Goal: Task Accomplishment & Management: Manage account settings

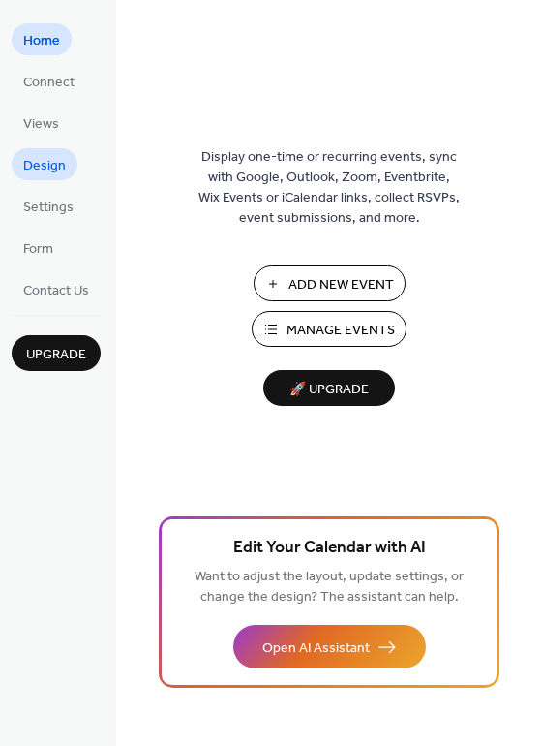
click at [49, 173] on span "Design" at bounding box center [44, 166] width 43 height 20
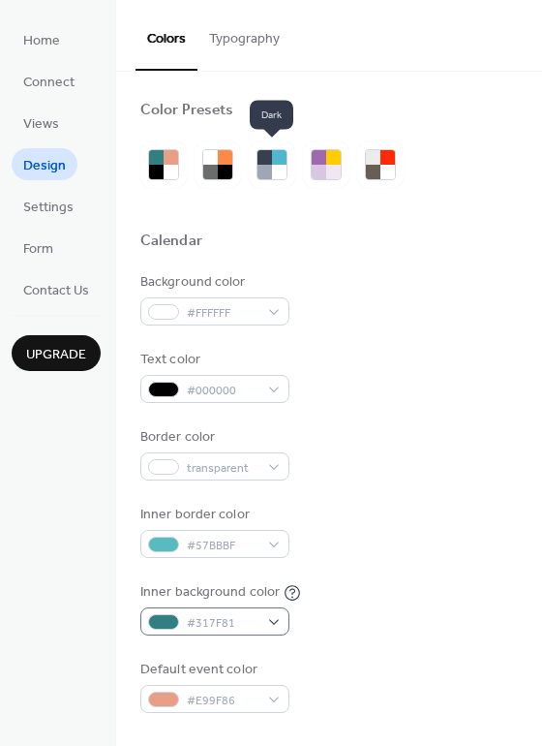
scroll to position [273, 0]
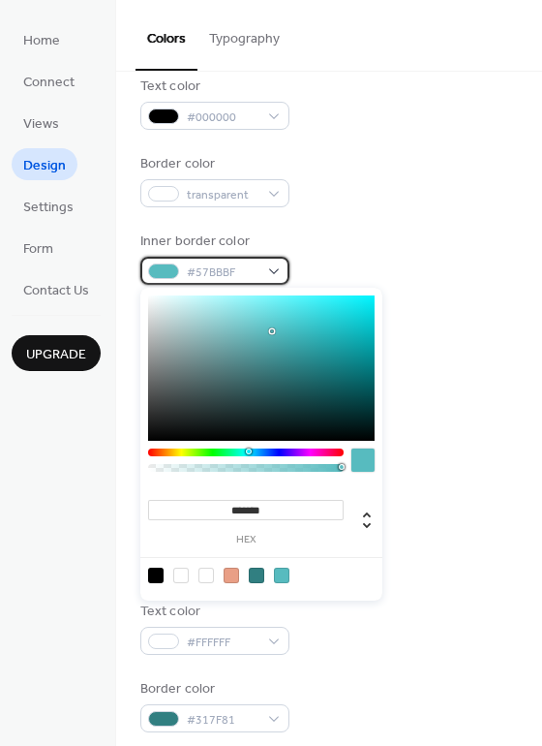
click at [270, 265] on div "#57BBBF" at bounding box center [214, 271] width 149 height 28
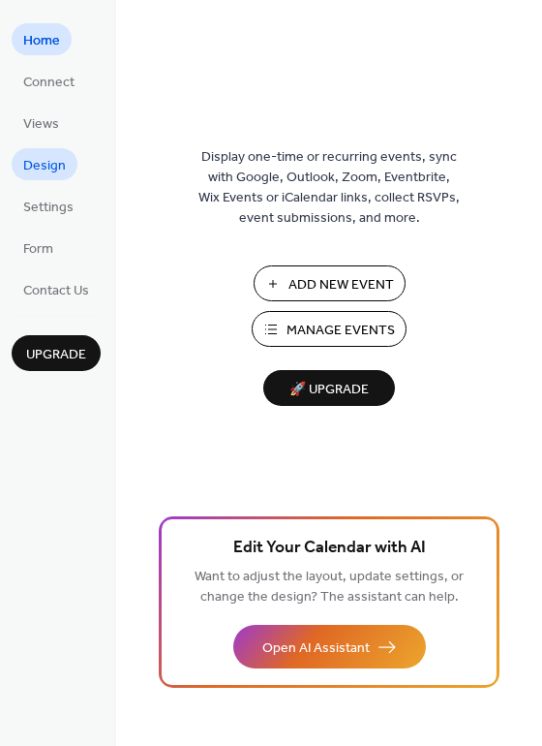
click at [37, 159] on span "Design" at bounding box center [44, 166] width 43 height 20
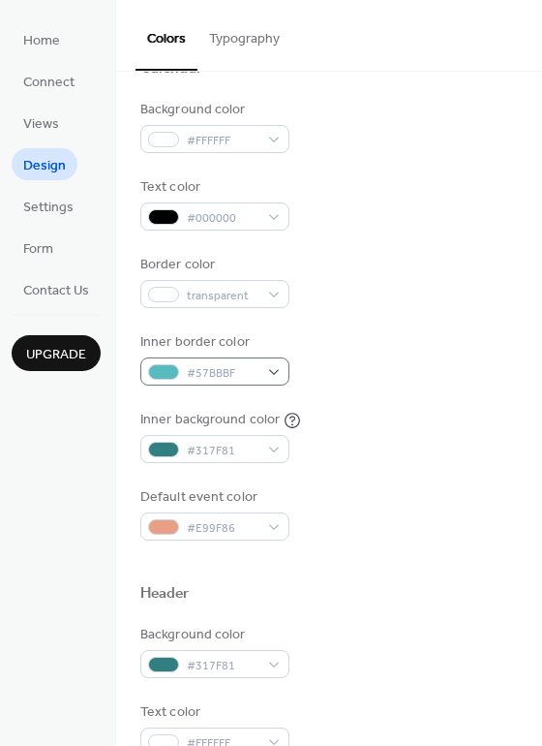
scroll to position [179, 0]
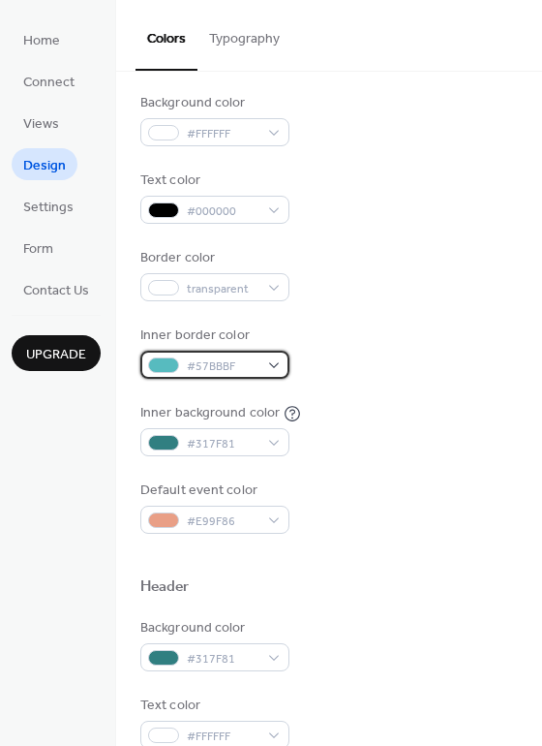
click at [219, 362] on span "#57BBBF" at bounding box center [223, 366] width 72 height 20
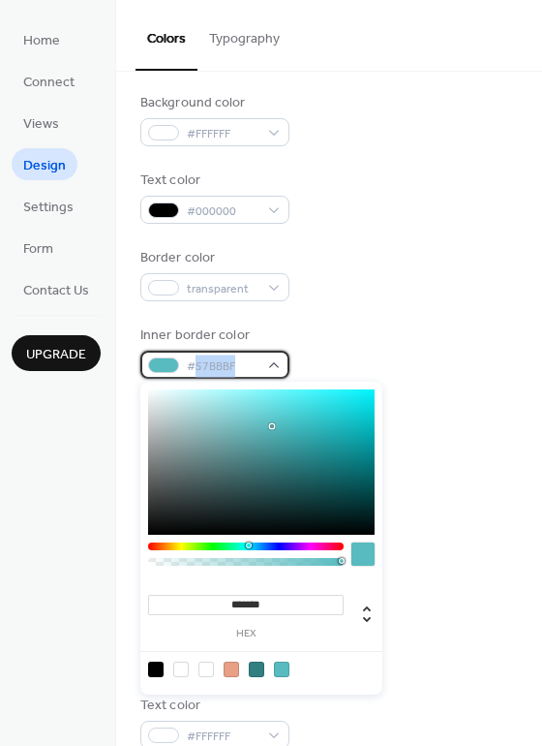
click at [219, 362] on span "#57BBBF" at bounding box center [223, 366] width 72 height 20
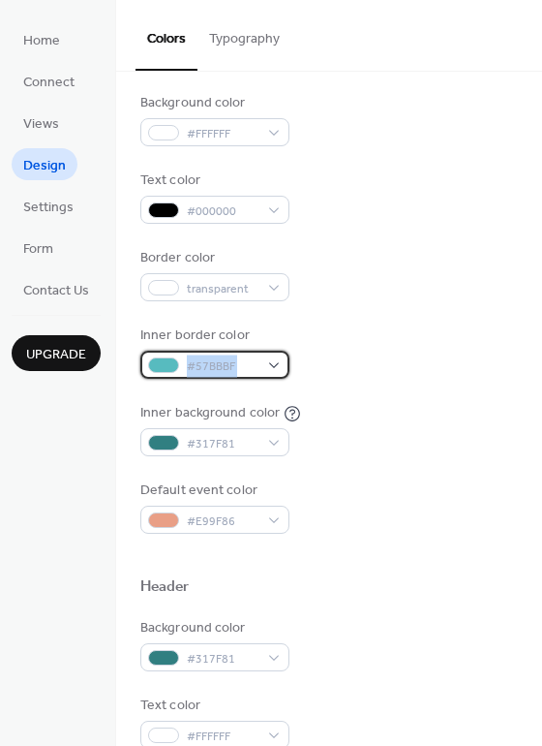
click at [219, 362] on span "#57BBBF" at bounding box center [223, 366] width 72 height 20
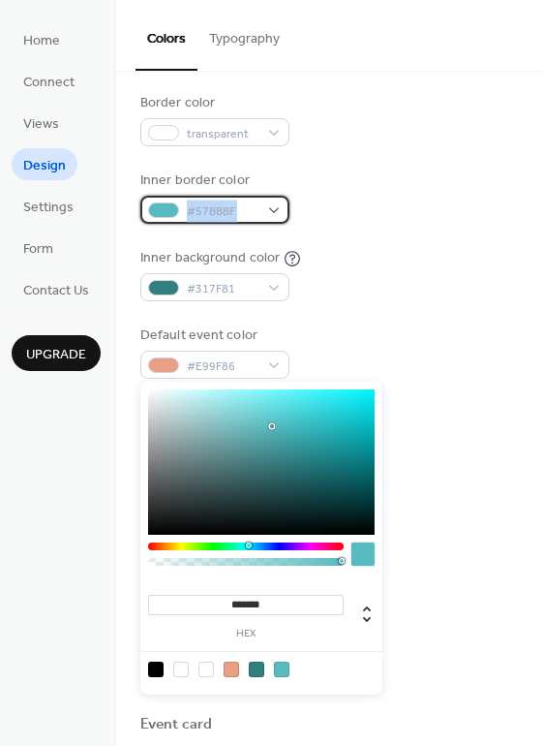
scroll to position [392, 0]
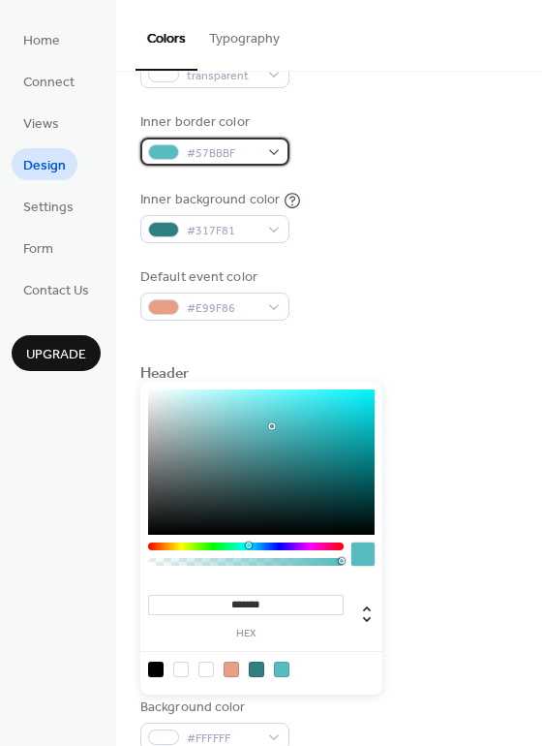
click at [161, 152] on div at bounding box center [163, 151] width 31 height 15
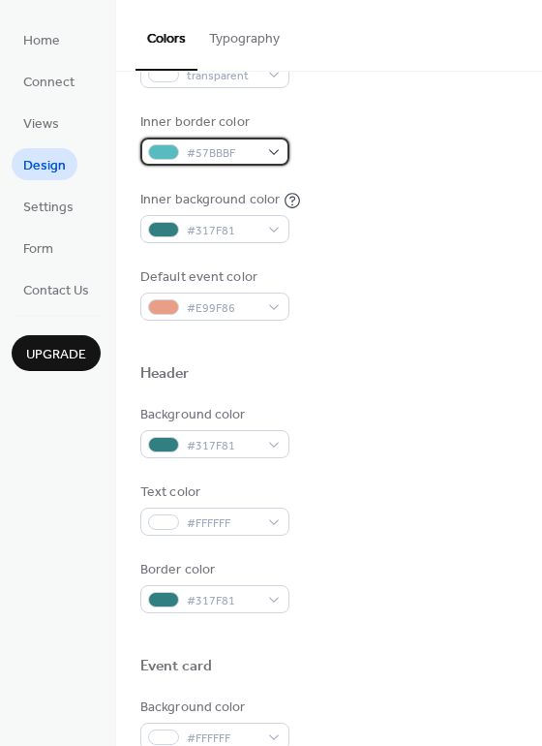
click at [275, 145] on div "#57BBBF" at bounding box center [214, 151] width 149 height 28
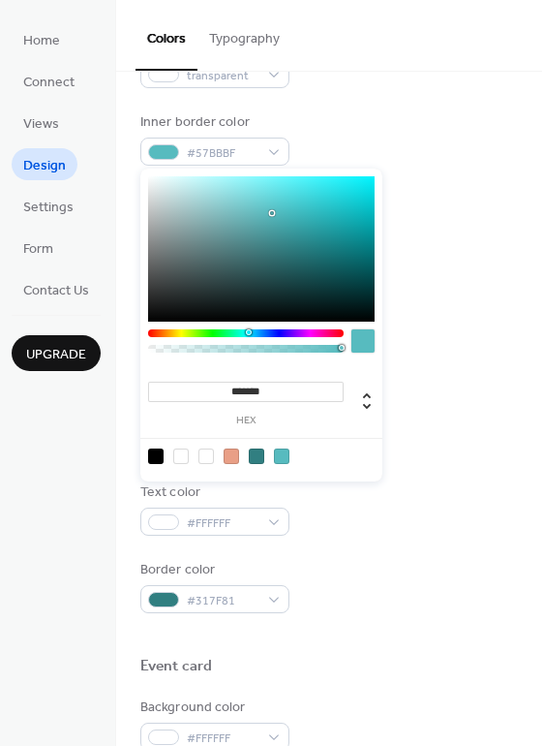
click at [265, 392] on input "*******" at bounding box center [246, 392] width 196 height 20
paste input
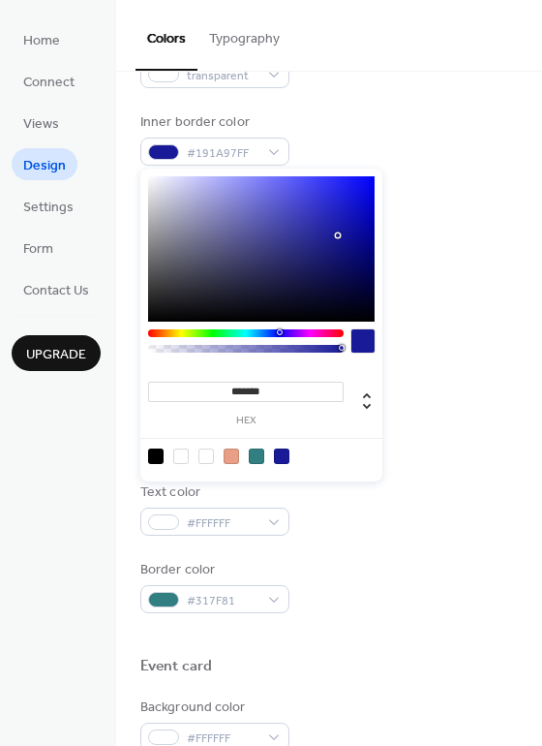
type input "*******"
click at [282, 459] on div at bounding box center [281, 455] width 15 height 15
click at [282, 453] on div at bounding box center [281, 455] width 15 height 15
click at [270, 597] on div "#317F81" at bounding box center [214, 599] width 149 height 28
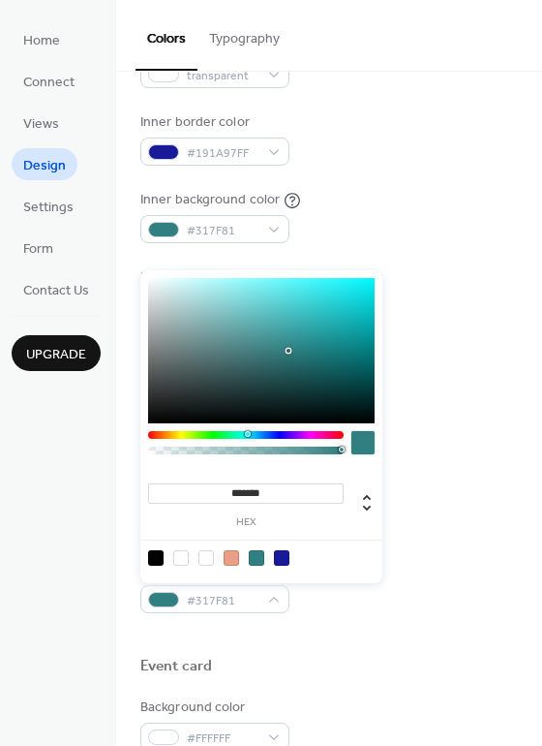
click at [279, 562] on div at bounding box center [281, 557] width 15 height 15
type input "*******"
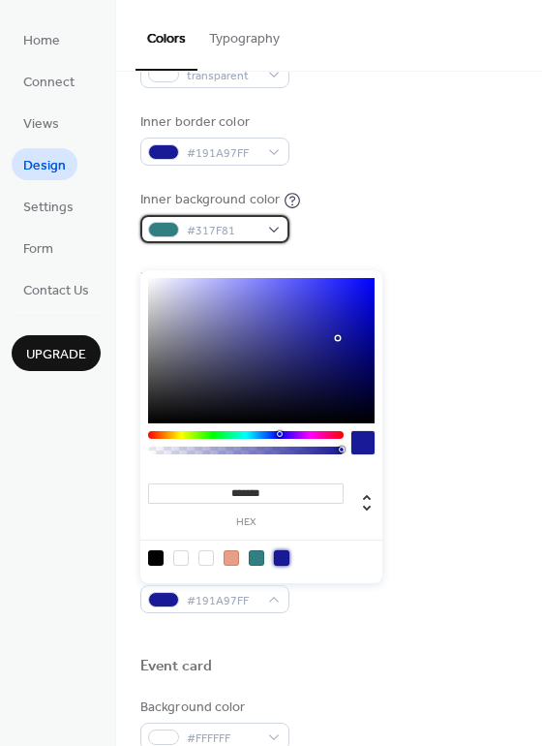
click at [270, 226] on div "#317F81" at bounding box center [214, 229] width 149 height 28
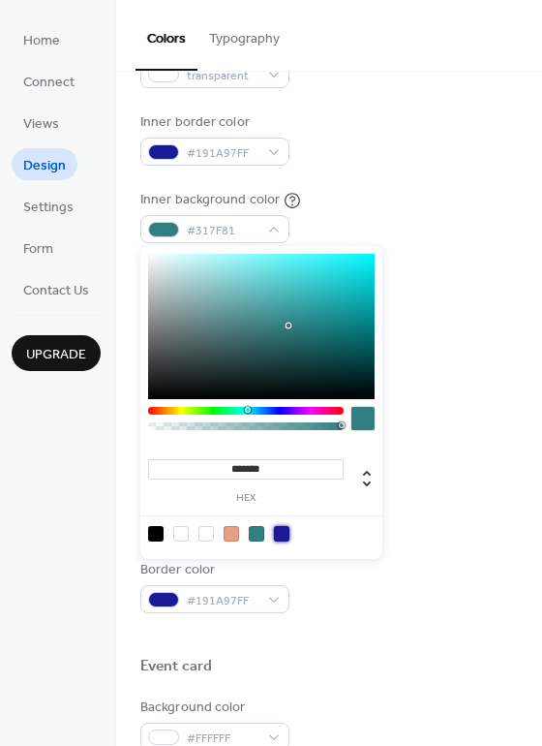
click at [285, 535] on div at bounding box center [281, 533] width 15 height 15
type input "*******"
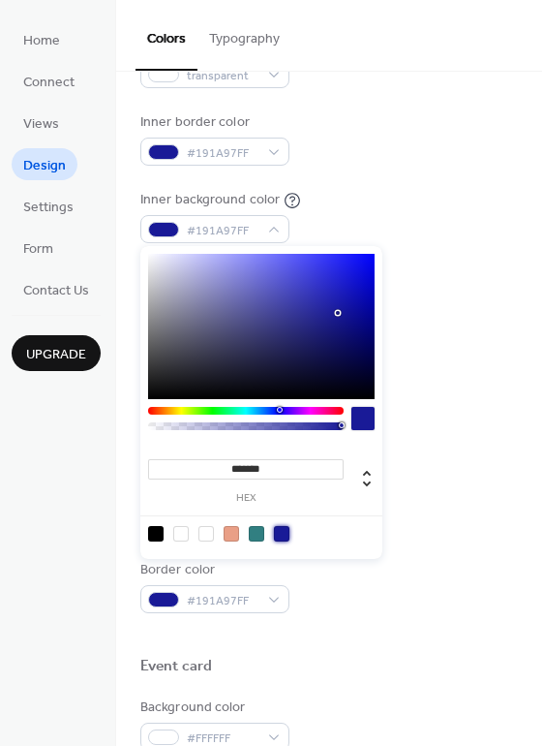
click at [432, 220] on div "Inner background color #191A97FF" at bounding box center [329, 216] width 378 height 53
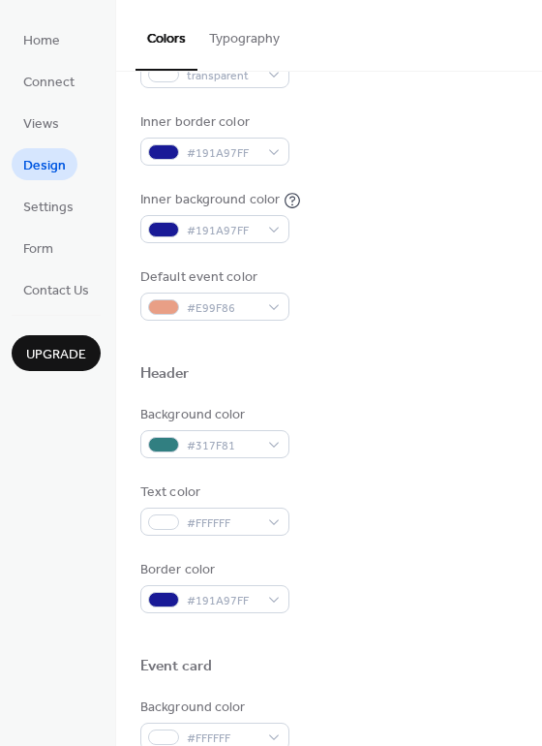
click at [432, 220] on div "Inner background color #191A97FF" at bounding box center [329, 216] width 378 height 53
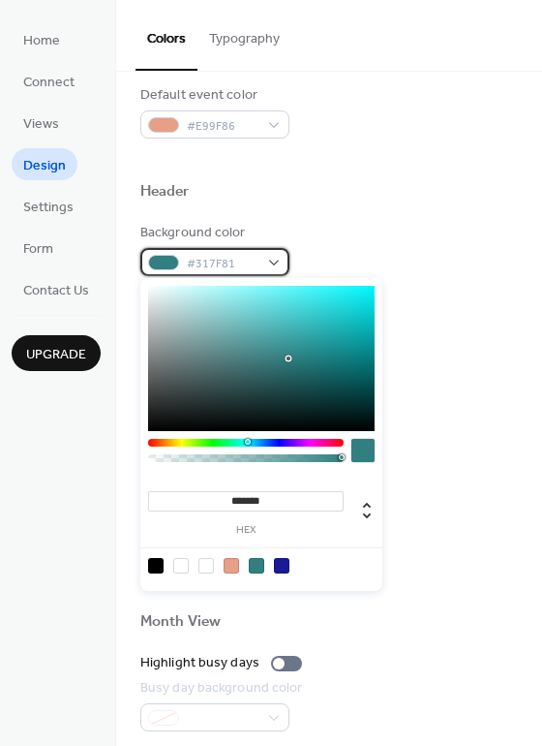
click at [274, 257] on div "#317F81" at bounding box center [214, 262] width 149 height 28
click at [279, 564] on div at bounding box center [281, 565] width 15 height 15
type input "*******"
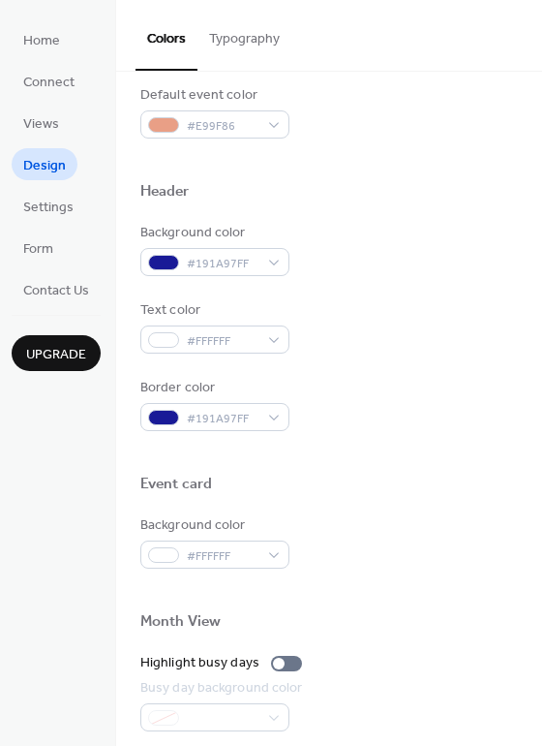
click at [436, 302] on div "Text color #FFFFFF" at bounding box center [329, 326] width 378 height 53
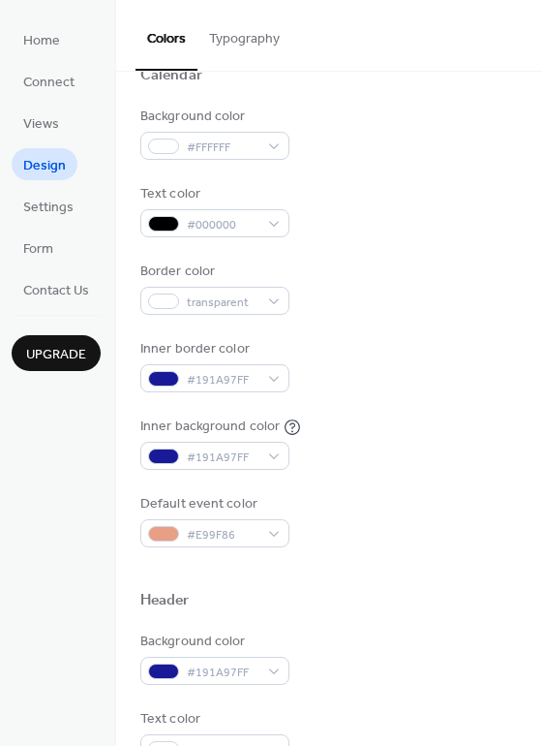
scroll to position [162, 0]
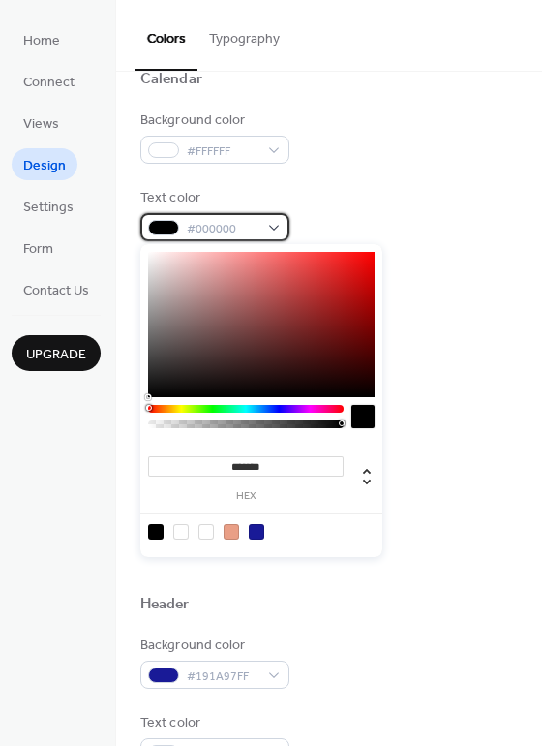
click at [271, 225] on div "#000000" at bounding box center [214, 227] width 149 height 28
click at [182, 532] on div at bounding box center [180, 531] width 15 height 15
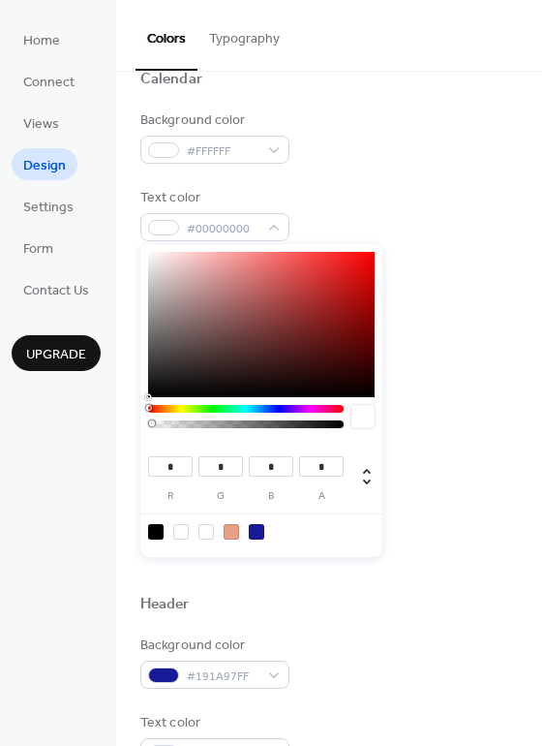
click at [207, 528] on div at bounding box center [206, 531] width 15 height 15
type input "***"
type input "*"
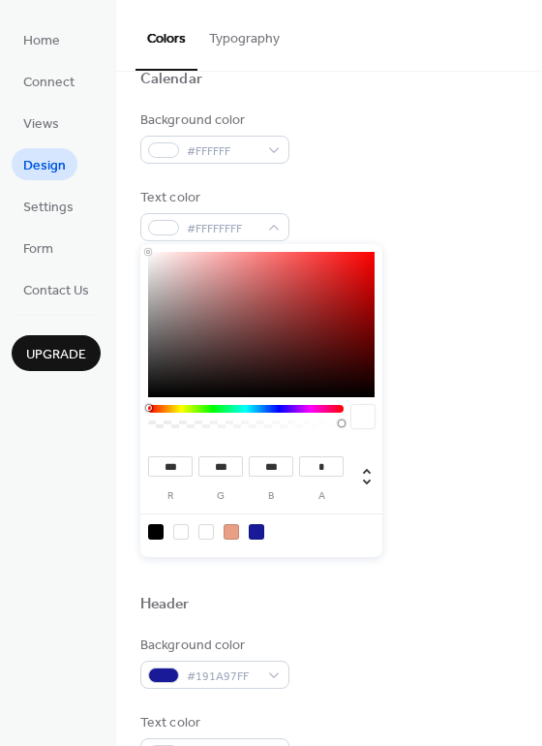
click at [439, 331] on div "Background color #FFFFFF Text color #FFFFFFFF Border color transparent Inner bo…" at bounding box center [329, 330] width 378 height 441
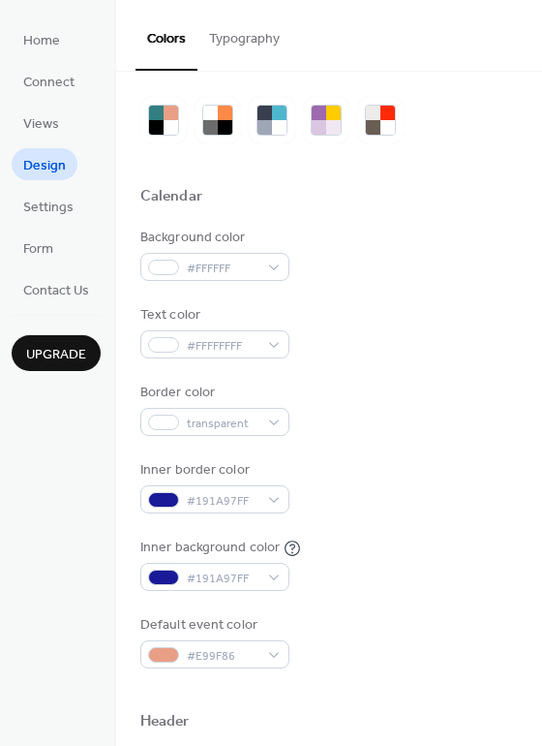
scroll to position [0, 0]
